Goal: Navigation & Orientation: Find specific page/section

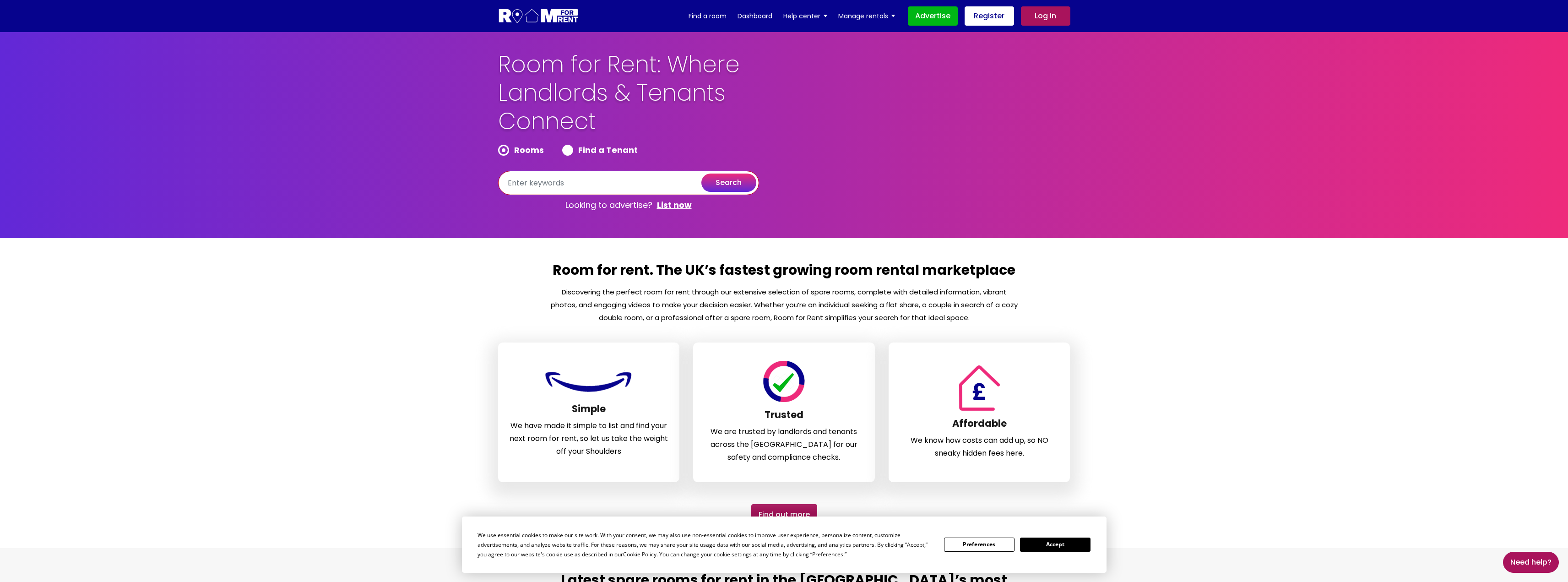
click at [598, 177] on input "text" at bounding box center [628, 183] width 261 height 24
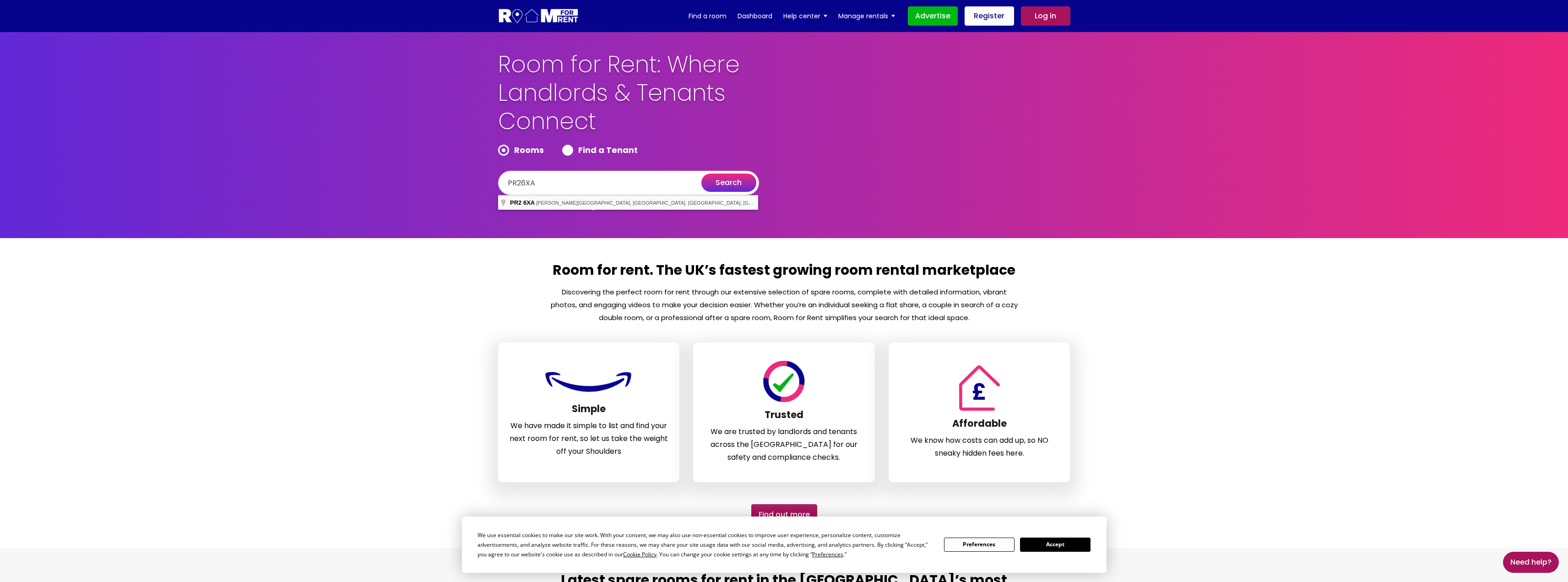
type input "[PERSON_NAME][STREET_ADDRESS]"
click at [732, 185] on button "search" at bounding box center [729, 183] width 55 height 18
